Goal: Information Seeking & Learning: Compare options

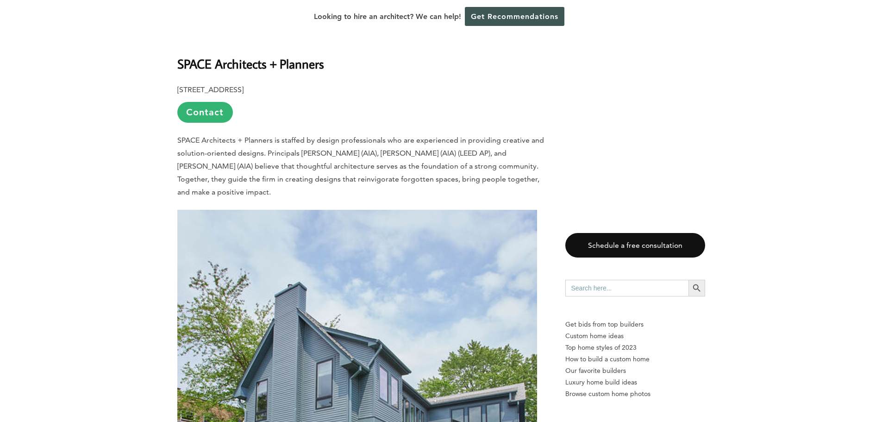
scroll to position [2731, 0]
click at [319, 55] on b "SPACE Architects + Planners" at bounding box center [250, 63] width 147 height 16
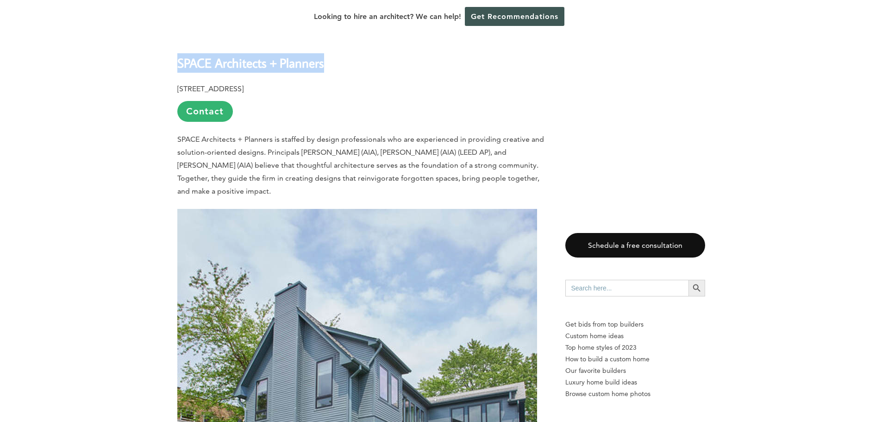
drag, startPoint x: 324, startPoint y: 38, endPoint x: 177, endPoint y: 42, distance: 147.2
click at [177, 55] on b "SPACE Architects + Planners" at bounding box center [250, 63] width 147 height 16
copy b "SPACE Architects + Planners"
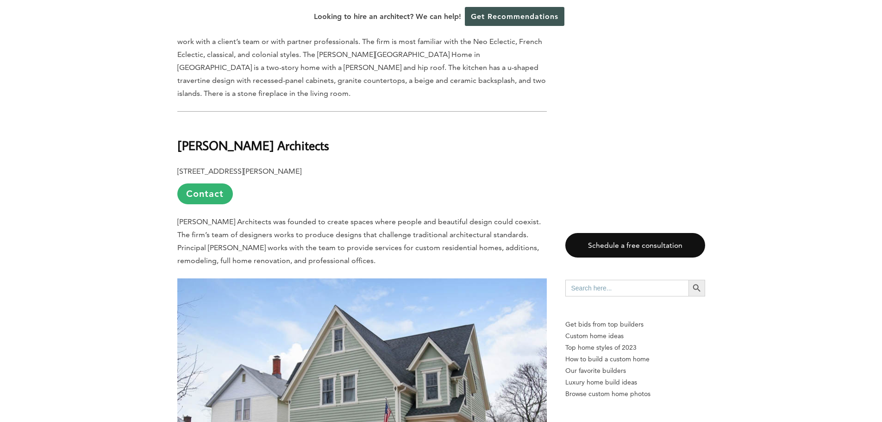
scroll to position [3749, 0]
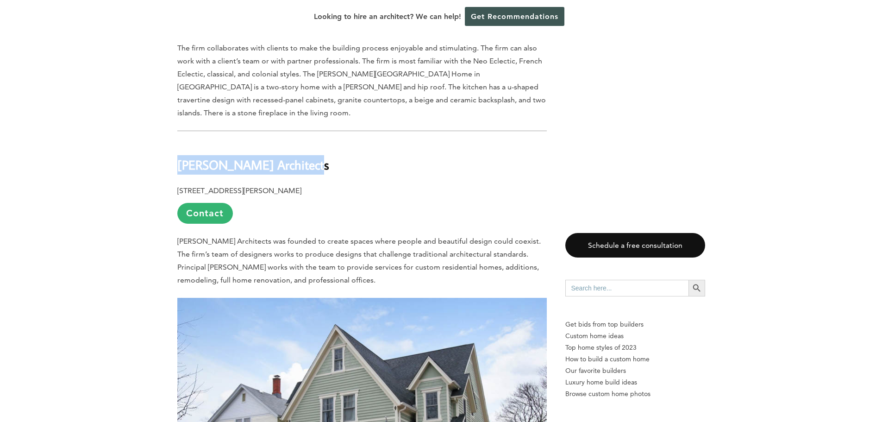
drag, startPoint x: 180, startPoint y: 123, endPoint x: 300, endPoint y: 130, distance: 120.5
click at [300, 156] on b "[PERSON_NAME] Architects" at bounding box center [253, 164] width 152 height 16
copy b "[PERSON_NAME] Architects"
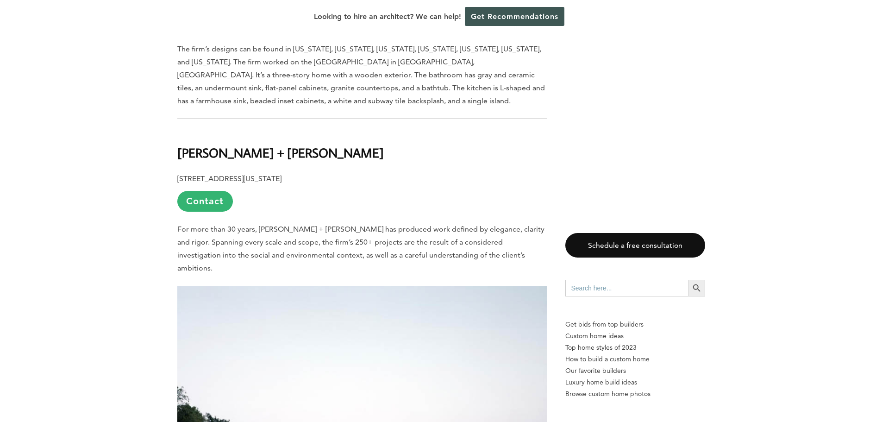
scroll to position [4258, 0]
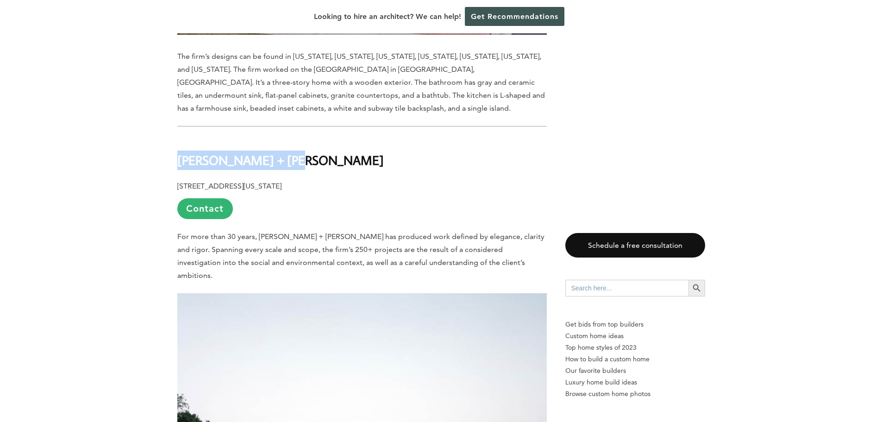
drag, startPoint x: 178, startPoint y: 123, endPoint x: 284, endPoint y: 125, distance: 105.5
click at [284, 137] on h2 "[PERSON_NAME] + [PERSON_NAME]" at bounding box center [361, 153] width 369 height 32
copy b "[PERSON_NAME] + [PERSON_NAME]"
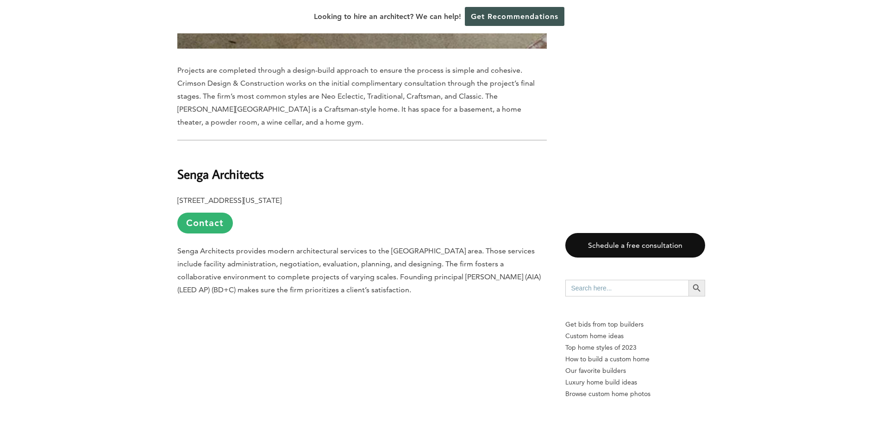
scroll to position [6526, 0]
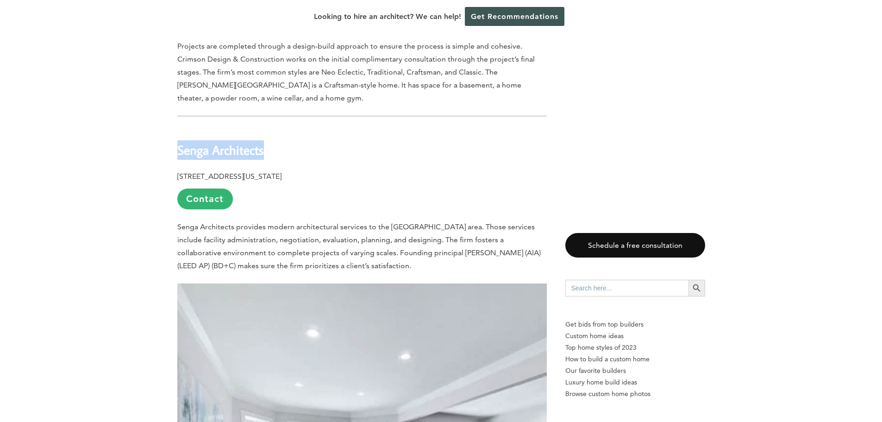
drag, startPoint x: 178, startPoint y: 83, endPoint x: 262, endPoint y: 86, distance: 84.3
click at [262, 142] on b "Senga Architects" at bounding box center [220, 150] width 87 height 16
copy b "Senga Architects"
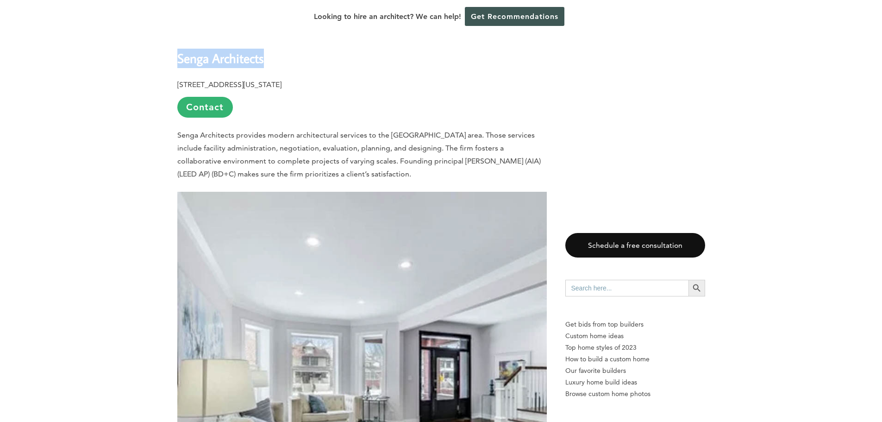
scroll to position [6618, 0]
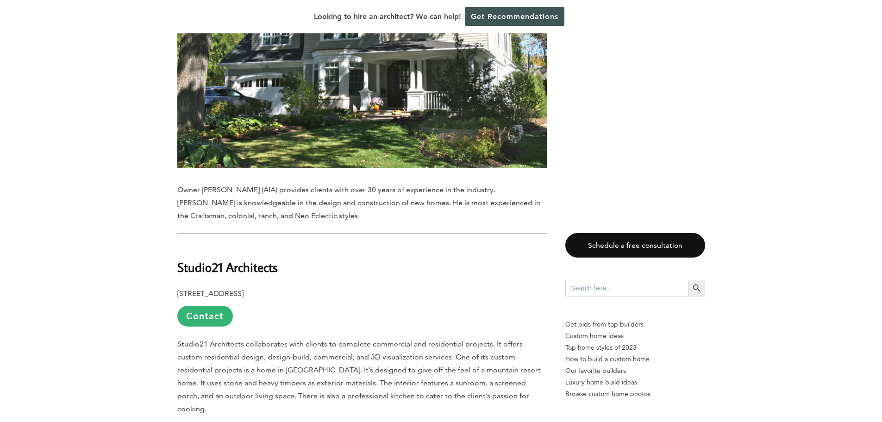
scroll to position [8196, 0]
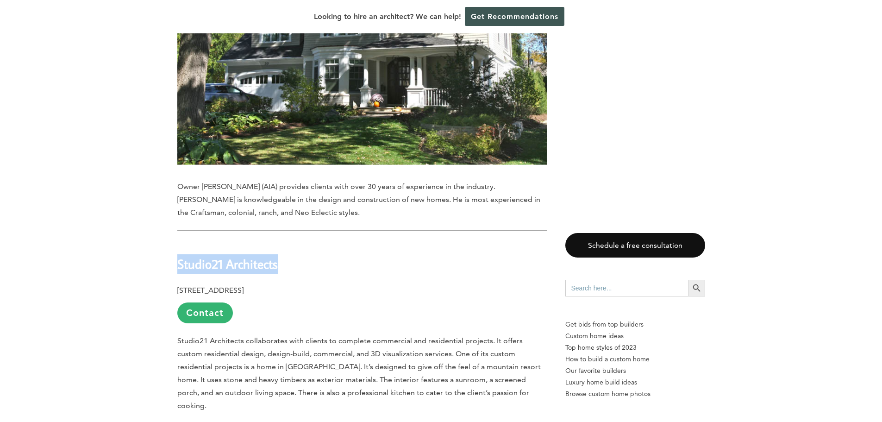
drag, startPoint x: 178, startPoint y: 187, endPoint x: 276, endPoint y: 187, distance: 98.1
click at [276, 255] on b "Studio21 Architects" at bounding box center [227, 263] width 100 height 16
copy b "Studio21 Architects"
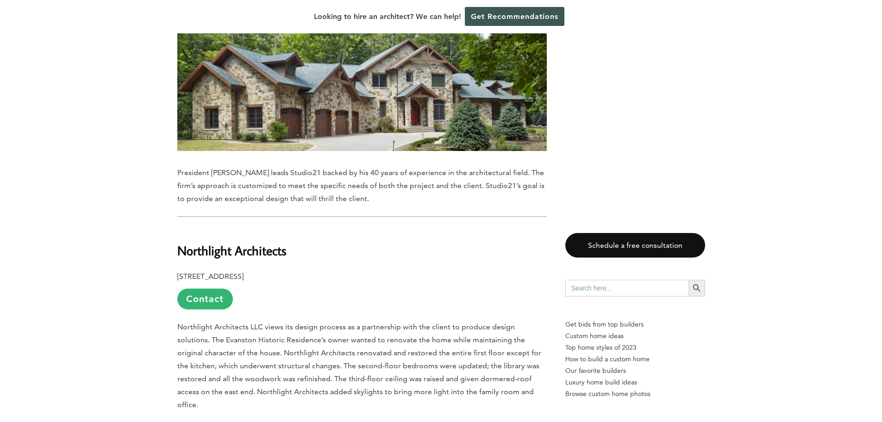
scroll to position [8705, 0]
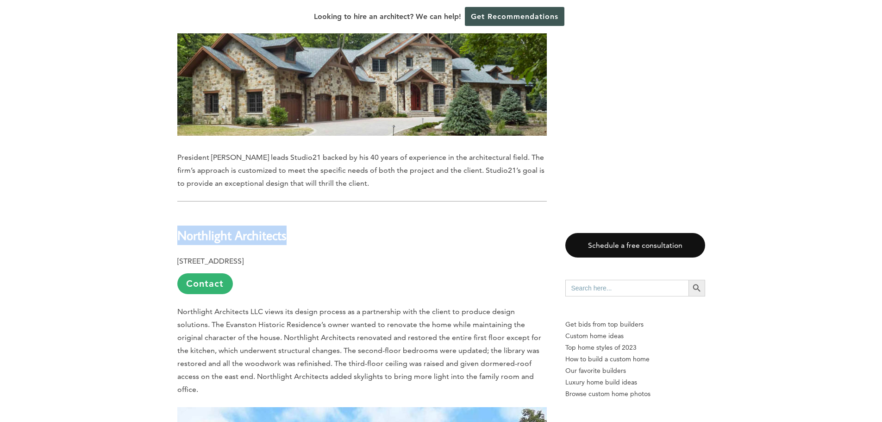
drag, startPoint x: 178, startPoint y: 146, endPoint x: 297, endPoint y: 144, distance: 119.0
click at [297, 212] on h2 "Northlight Architects" at bounding box center [361, 228] width 369 height 32
copy b "Northlight Architects"
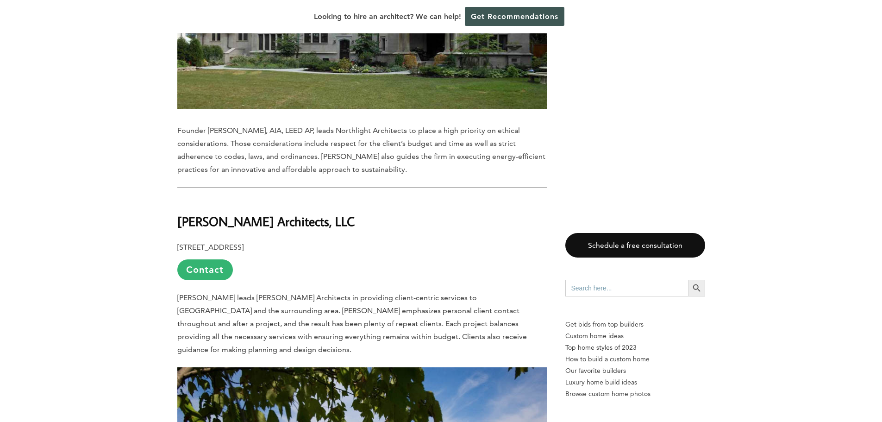
scroll to position [9260, 0]
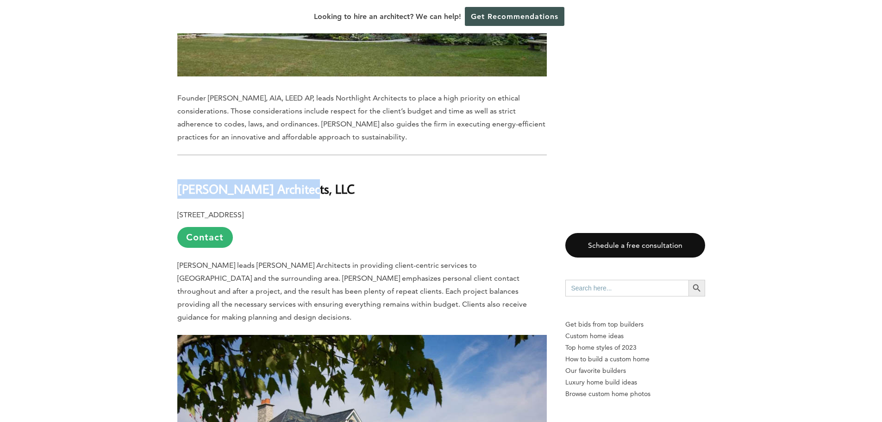
drag, startPoint x: 178, startPoint y: 96, endPoint x: 300, endPoint y: 98, distance: 121.7
click at [300, 166] on h2 "[PERSON_NAME] Architects, LLC" at bounding box center [361, 182] width 369 height 32
copy b "[PERSON_NAME] Architects, LLC"
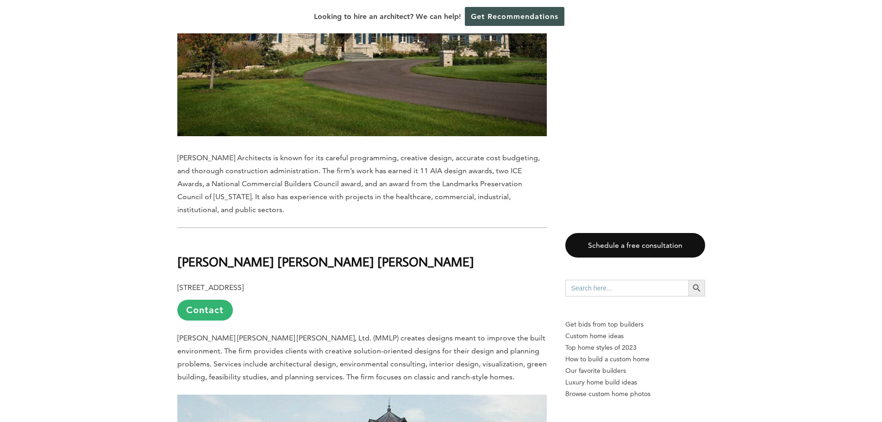
scroll to position [9723, 0]
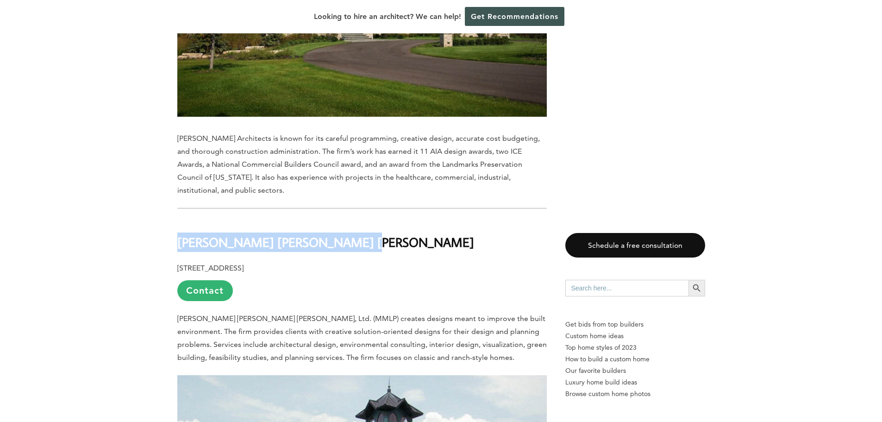
drag, startPoint x: 191, startPoint y: 126, endPoint x: 340, endPoint y: 132, distance: 149.6
click at [340, 219] on h2 "[PERSON_NAME] [PERSON_NAME] [PERSON_NAME]" at bounding box center [361, 235] width 369 height 32
copy b "[PERSON_NAME] [PERSON_NAME] [PERSON_NAME]"
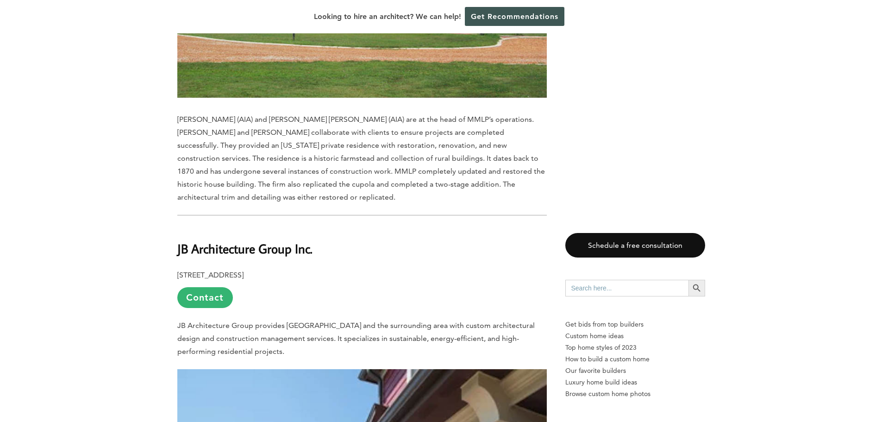
scroll to position [10325, 0]
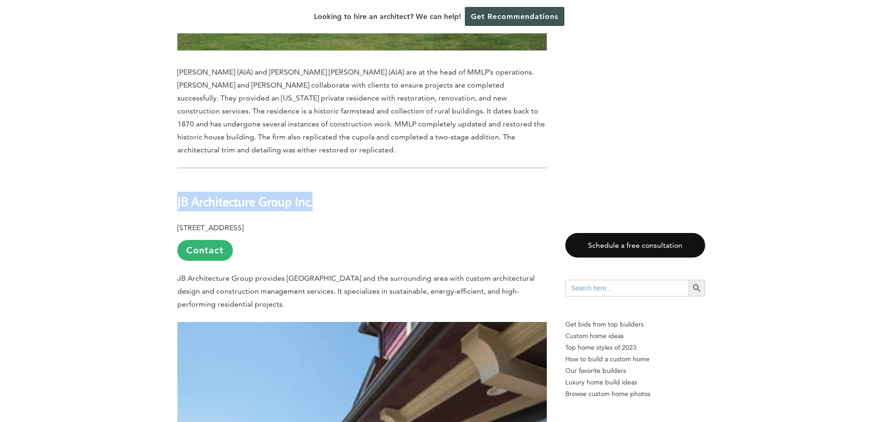
drag, startPoint x: 178, startPoint y: 72, endPoint x: 314, endPoint y: 76, distance: 136.1
click at [314, 179] on h2 "JB Architecture Group Inc." at bounding box center [361, 195] width 369 height 32
copy b "JB Architecture Group Inc."
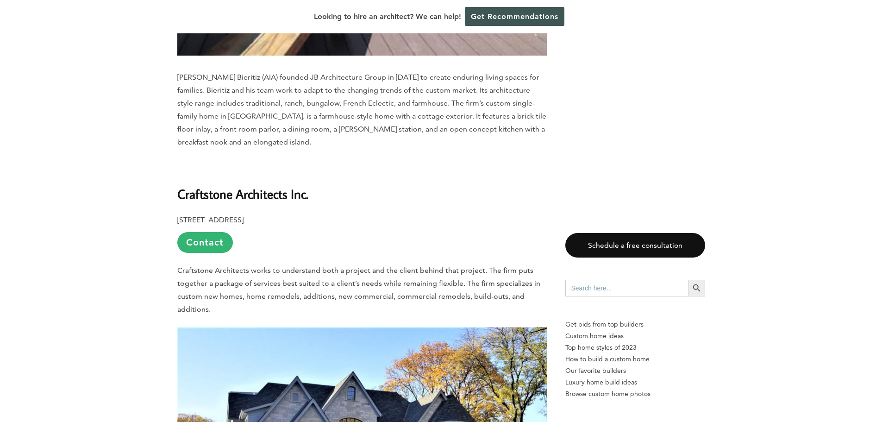
scroll to position [10880, 0]
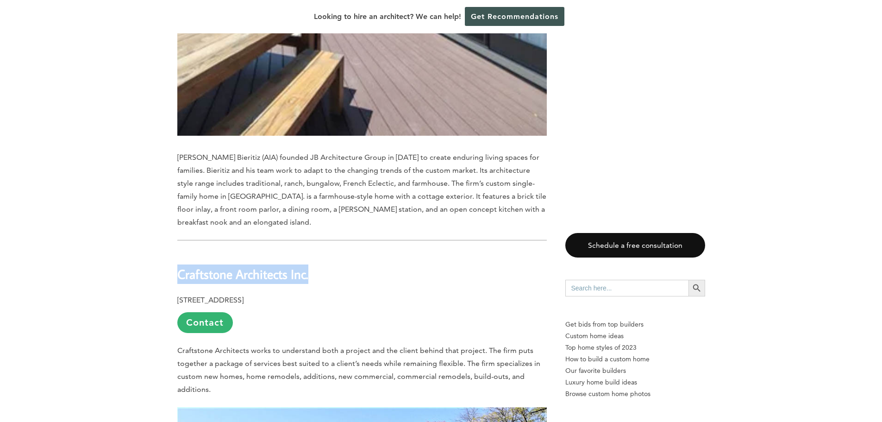
drag, startPoint x: 180, startPoint y: 143, endPoint x: 321, endPoint y: 149, distance: 141.3
click at [321, 251] on h2 "Craftstone Architects Inc." at bounding box center [361, 267] width 369 height 32
copy b "Craftstone Architects Inc."
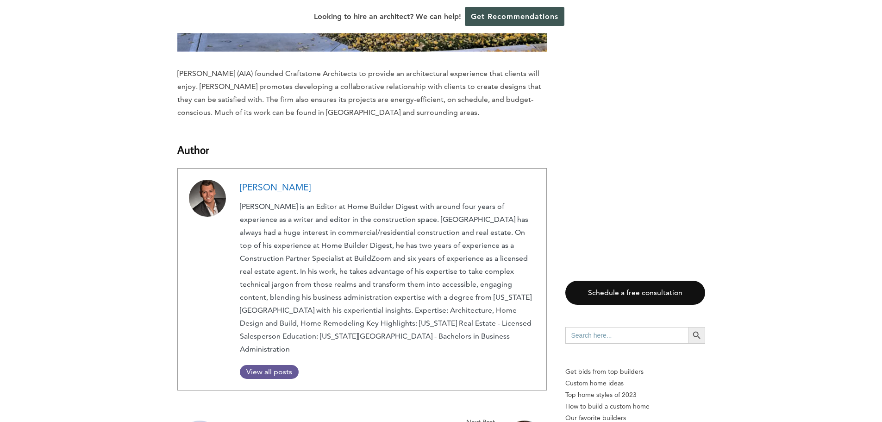
scroll to position [11482, 0]
